Goal: Task Accomplishment & Management: Use online tool/utility

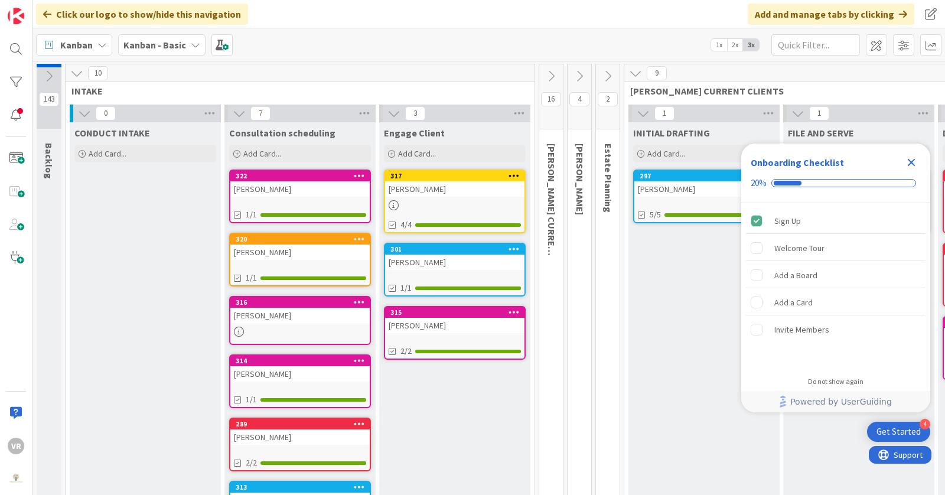
click at [911, 160] on icon "Close Checklist" at bounding box center [911, 162] width 14 height 14
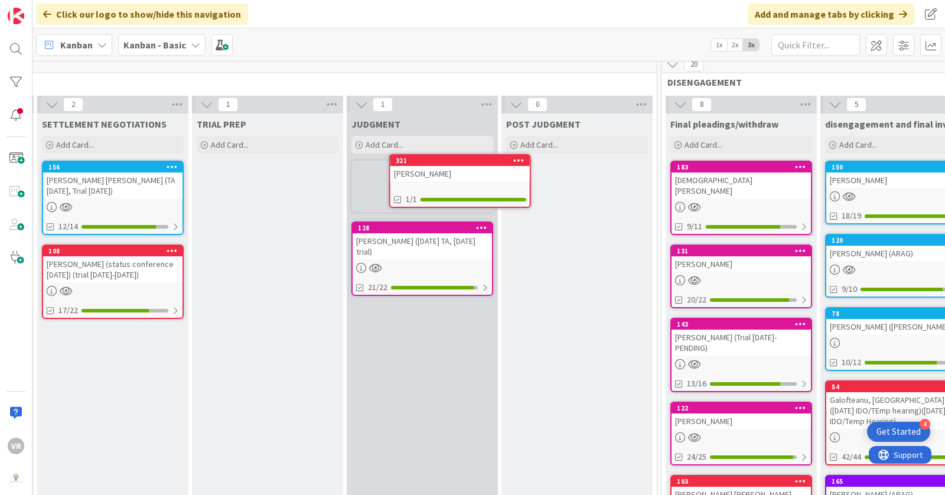
scroll to position [0, 1055]
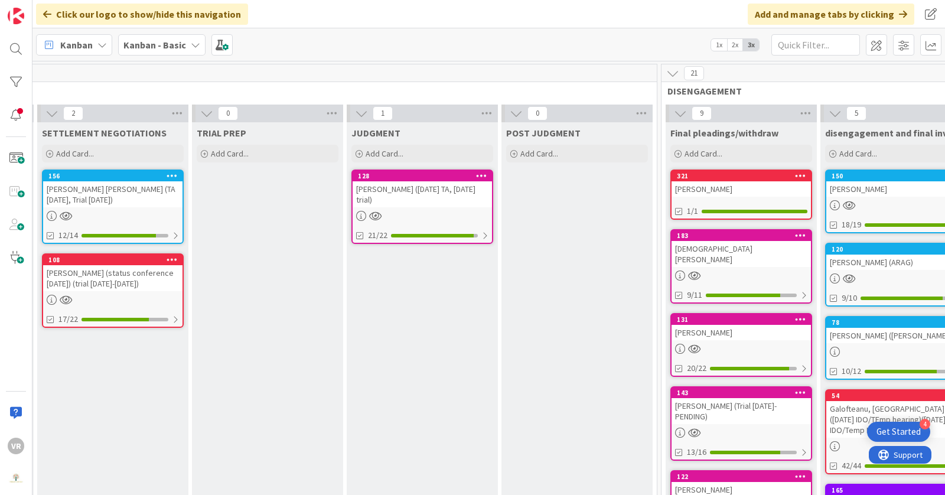
click at [726, 185] on div "[PERSON_NAME]" at bounding box center [741, 188] width 139 height 15
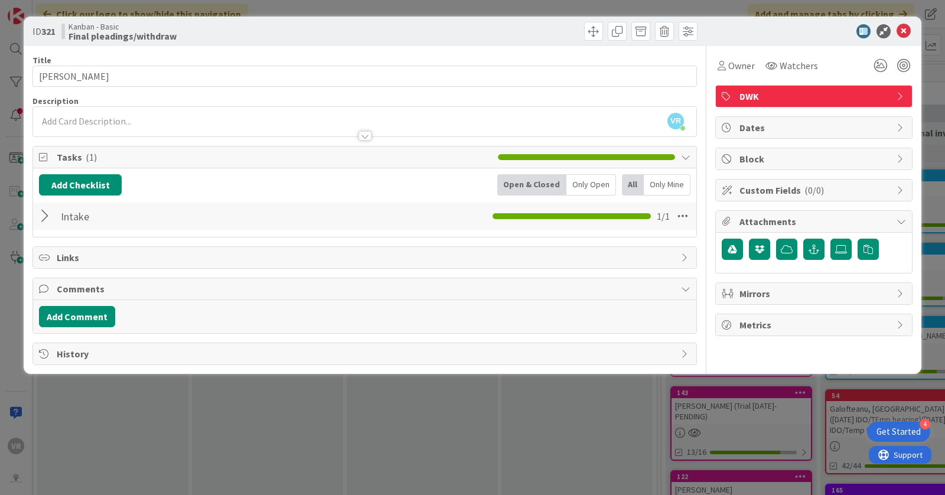
click at [41, 219] on div at bounding box center [46, 216] width 15 height 21
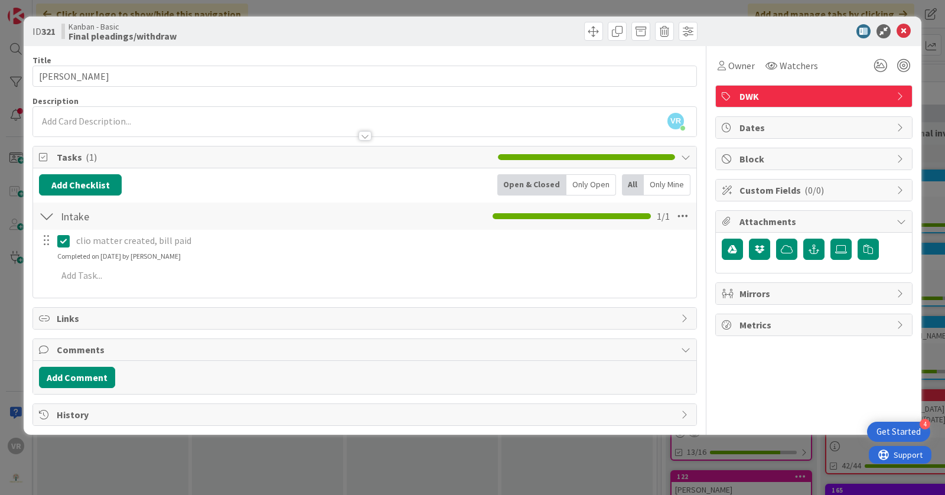
click at [41, 219] on div at bounding box center [46, 216] width 15 height 21
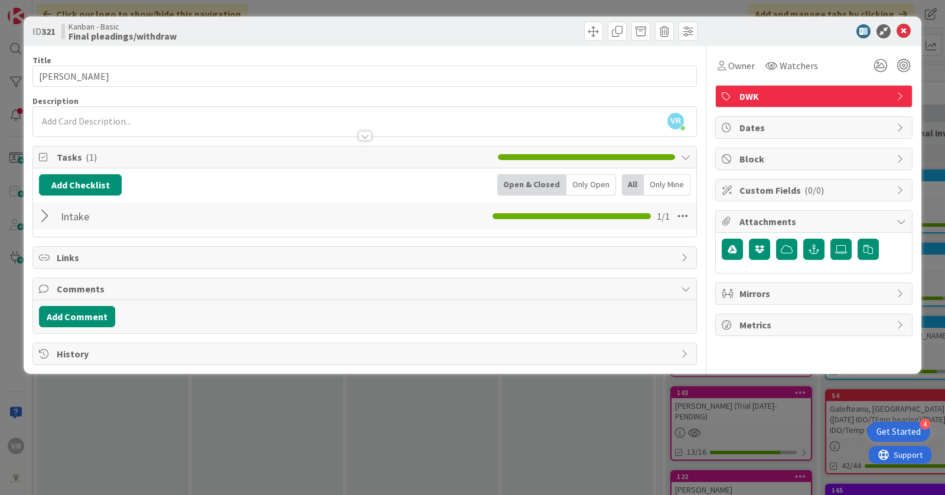
click at [76, 198] on div "Add Checklist Open & Closed Only Open All Only Mine Intake Checklist Name 6 / 6…" at bounding box center [364, 202] width 651 height 57
click at [80, 187] on button "Add Checklist" at bounding box center [80, 184] width 83 height 21
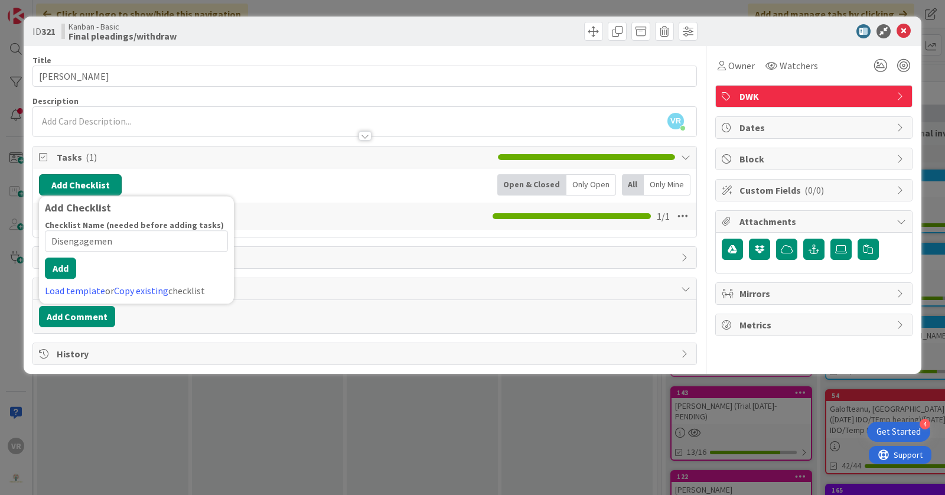
type input "Disengagement"
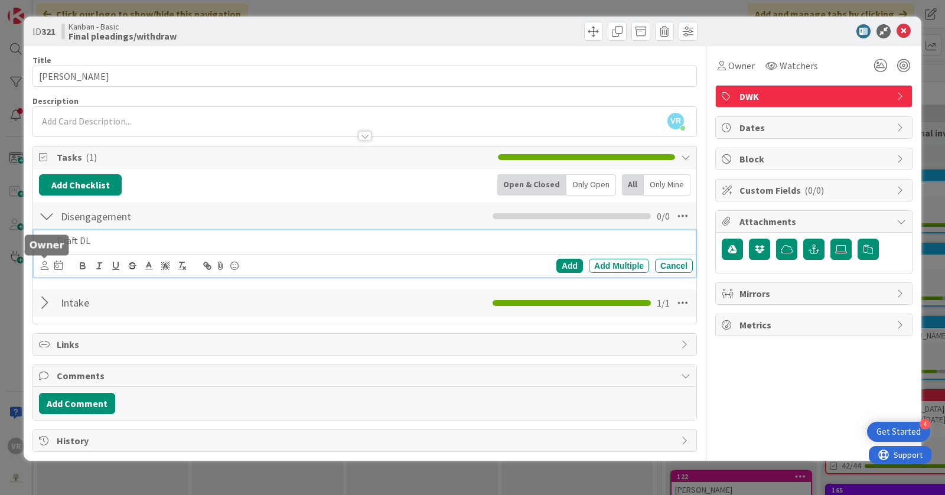
click at [45, 263] on icon at bounding box center [45, 265] width 8 height 9
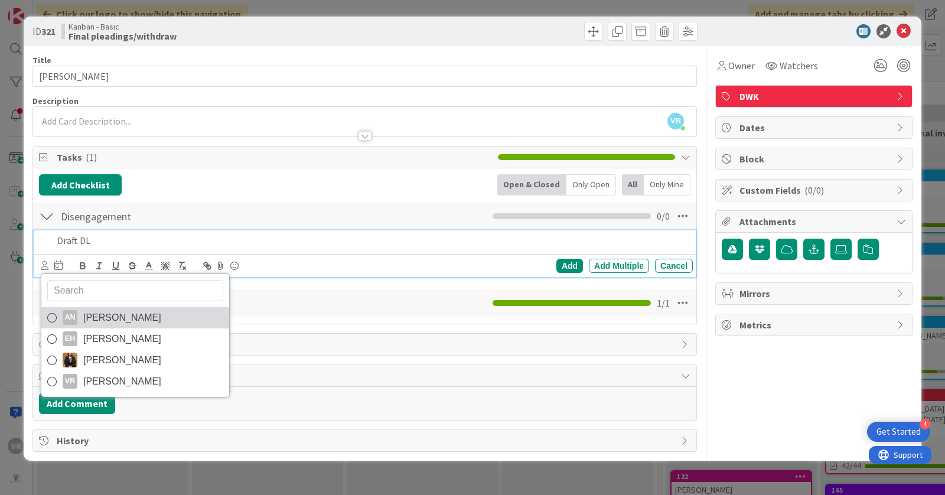
click at [86, 309] on span "[PERSON_NAME]" at bounding box center [122, 318] width 78 height 18
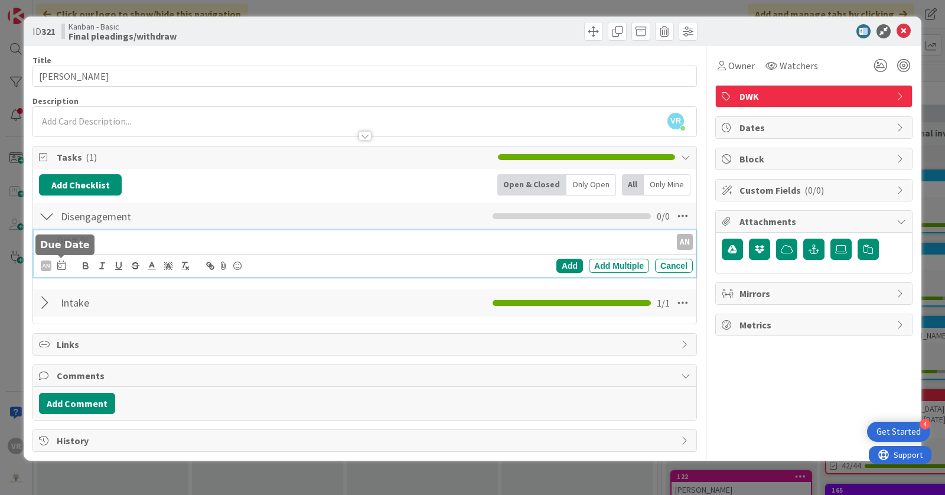
click at [61, 263] on icon at bounding box center [61, 264] width 8 height 9
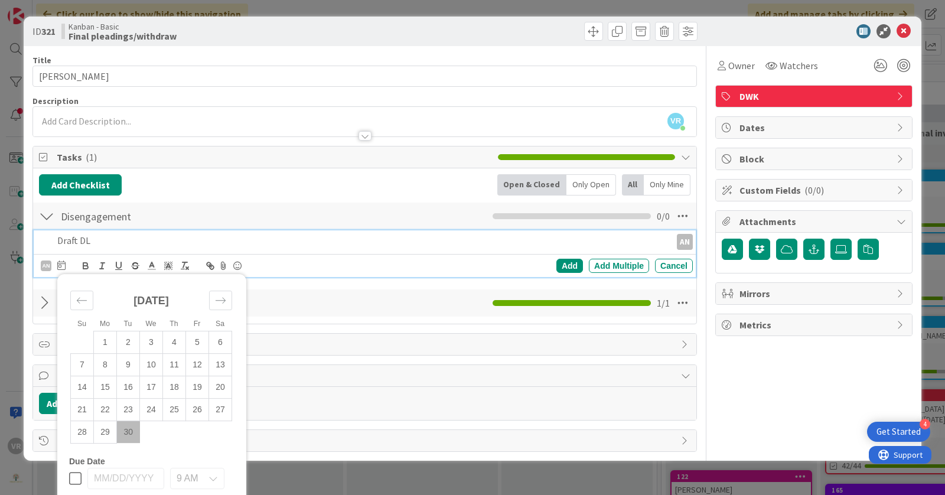
click at [134, 433] on td "30" at bounding box center [128, 432] width 23 height 22
type input "[DATE]"
click at [575, 264] on div "Add" at bounding box center [569, 266] width 27 height 14
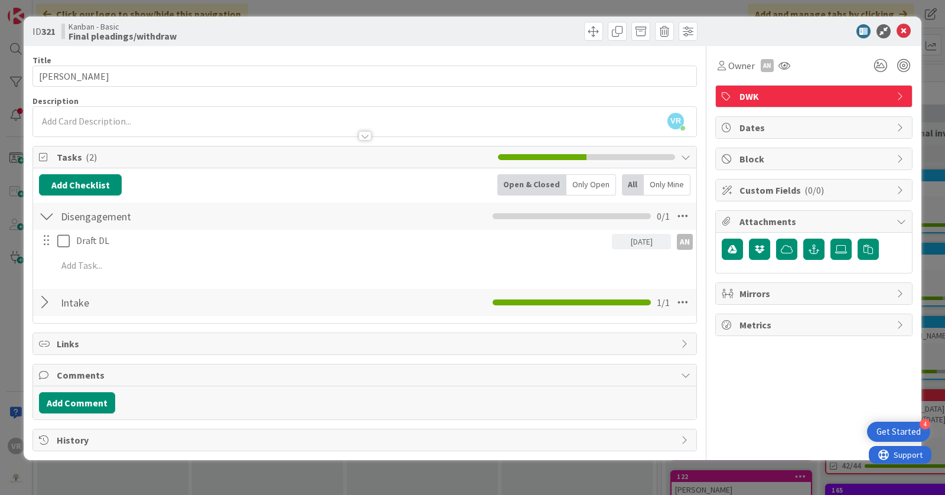
click at [12, 258] on div "ID 321 Kanban - Basic Final pleadings/withdraw Title 13 / 128 [PERSON_NAME] Des…" at bounding box center [472, 247] width 945 height 495
